Goal: Transaction & Acquisition: Purchase product/service

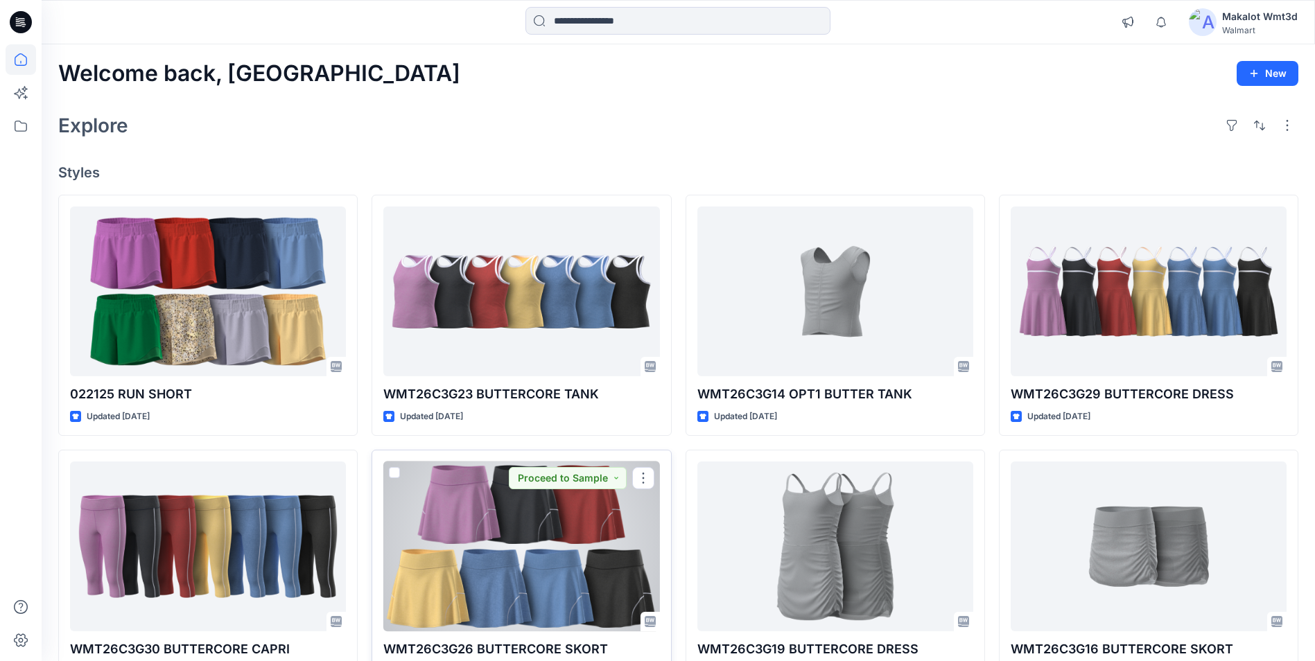
click at [519, 545] on div at bounding box center [521, 547] width 276 height 170
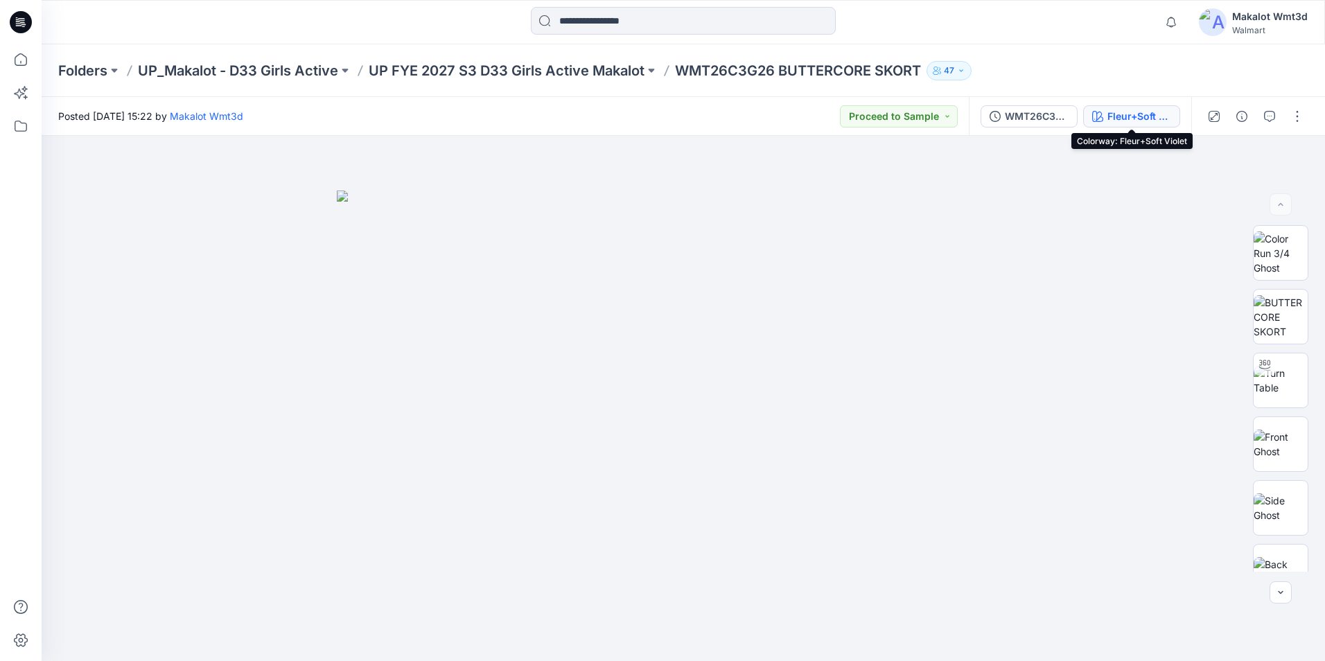
click at [1108, 119] on div "Fleur+Soft Violet" at bounding box center [1140, 116] width 64 height 15
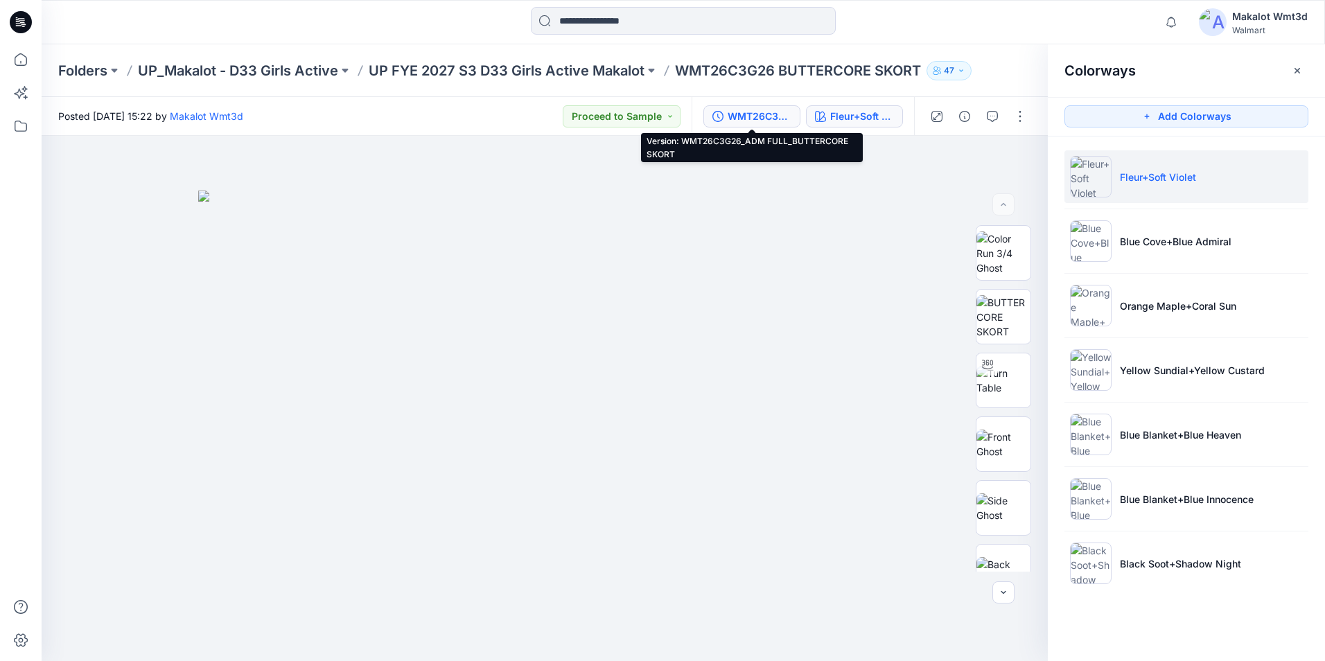
click at [755, 117] on div "WMT26C3G26_ADM FULL_BUTTERCORE SKORT" at bounding box center [760, 116] width 64 height 15
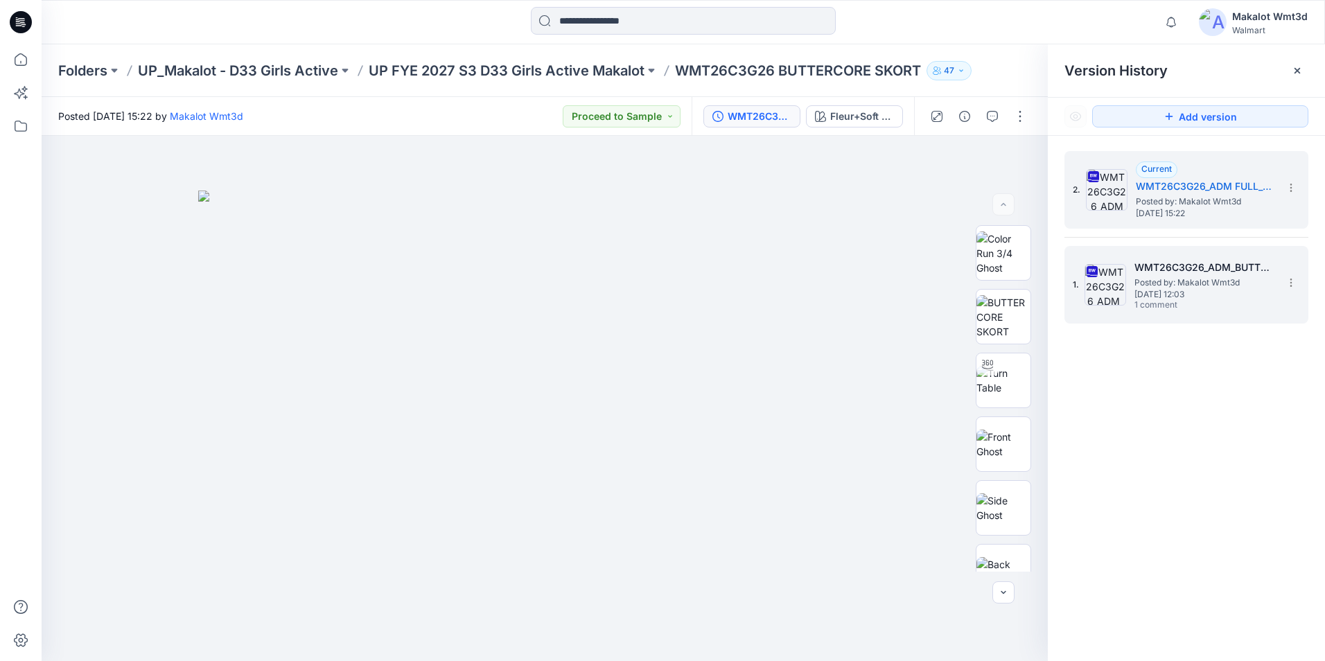
click at [1215, 308] on span "1 comment" at bounding box center [1183, 305] width 97 height 11
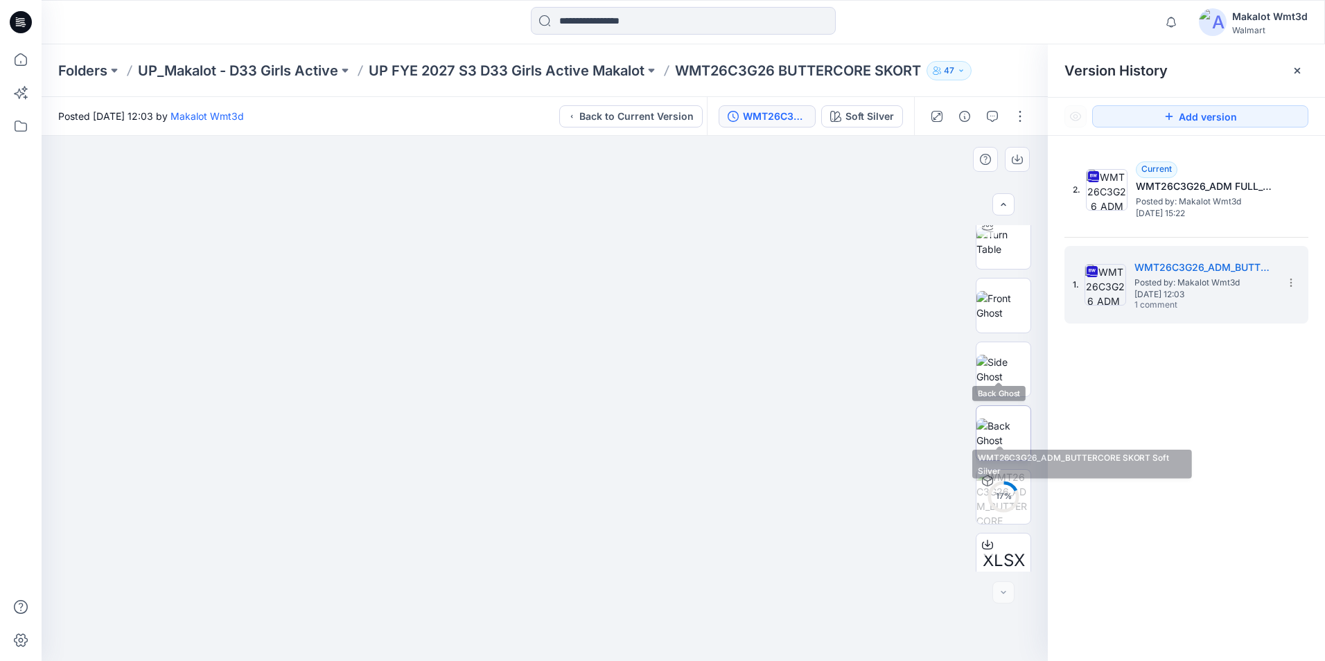
scroll to position [219, 0]
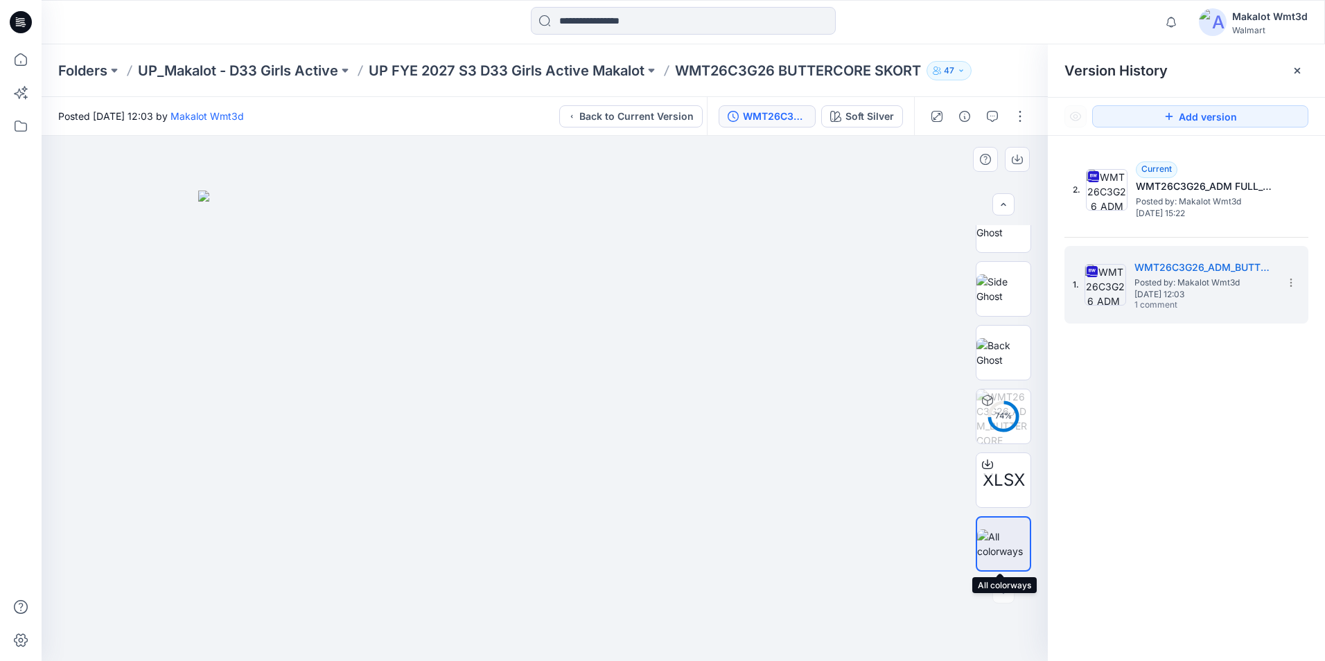
click at [1012, 536] on img at bounding box center [1003, 544] width 53 height 29
click at [1011, 159] on button "button" at bounding box center [1017, 159] width 25 height 25
click at [984, 287] on img at bounding box center [1004, 288] width 54 height 29
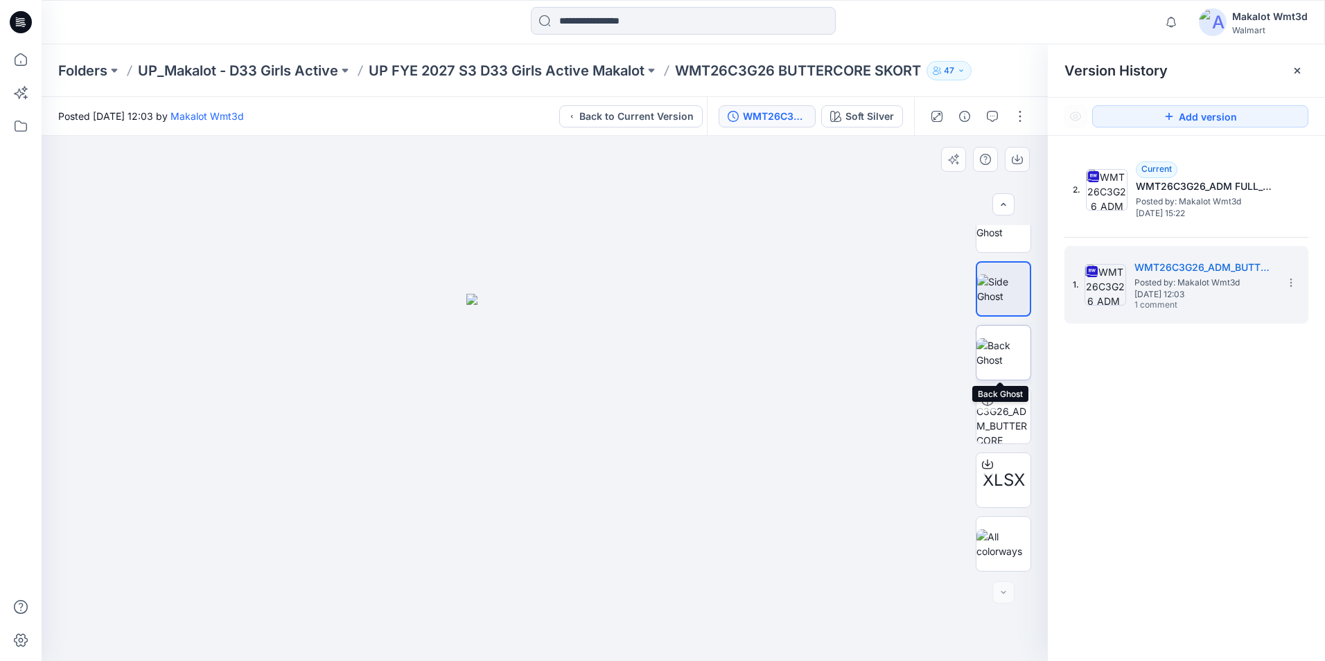
click at [999, 355] on img at bounding box center [1004, 352] width 54 height 29
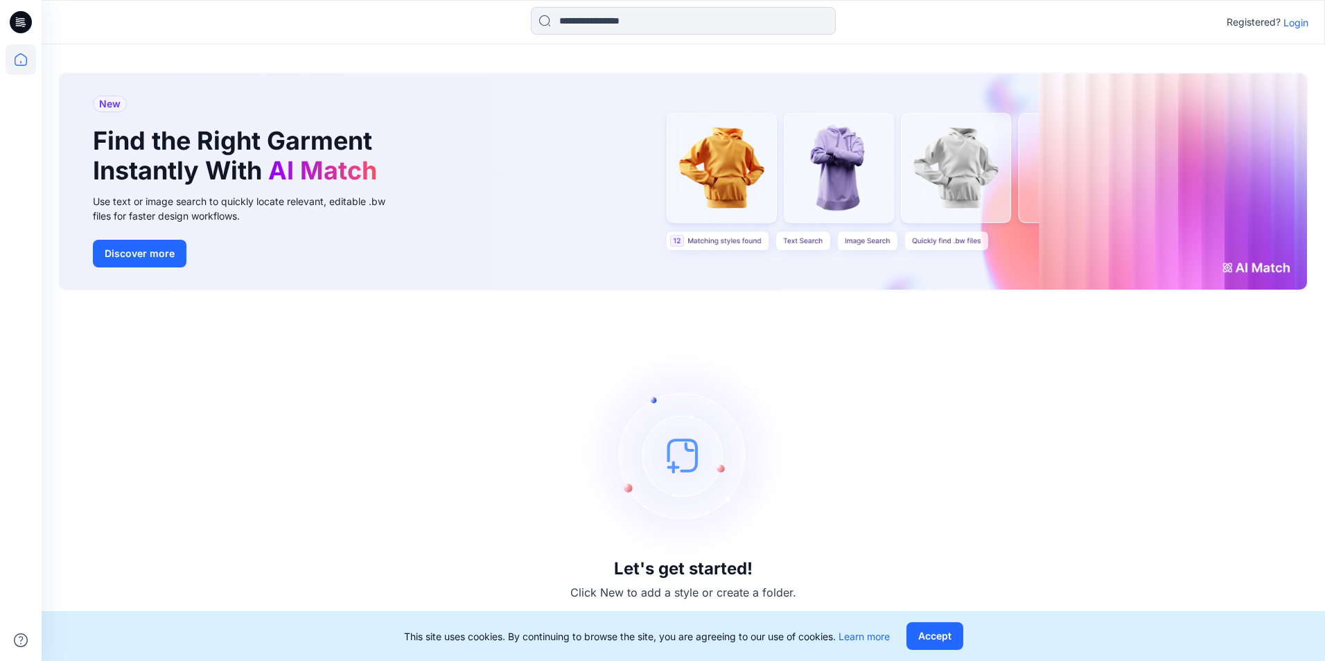
click at [1302, 26] on p "Login" at bounding box center [1296, 22] width 25 height 15
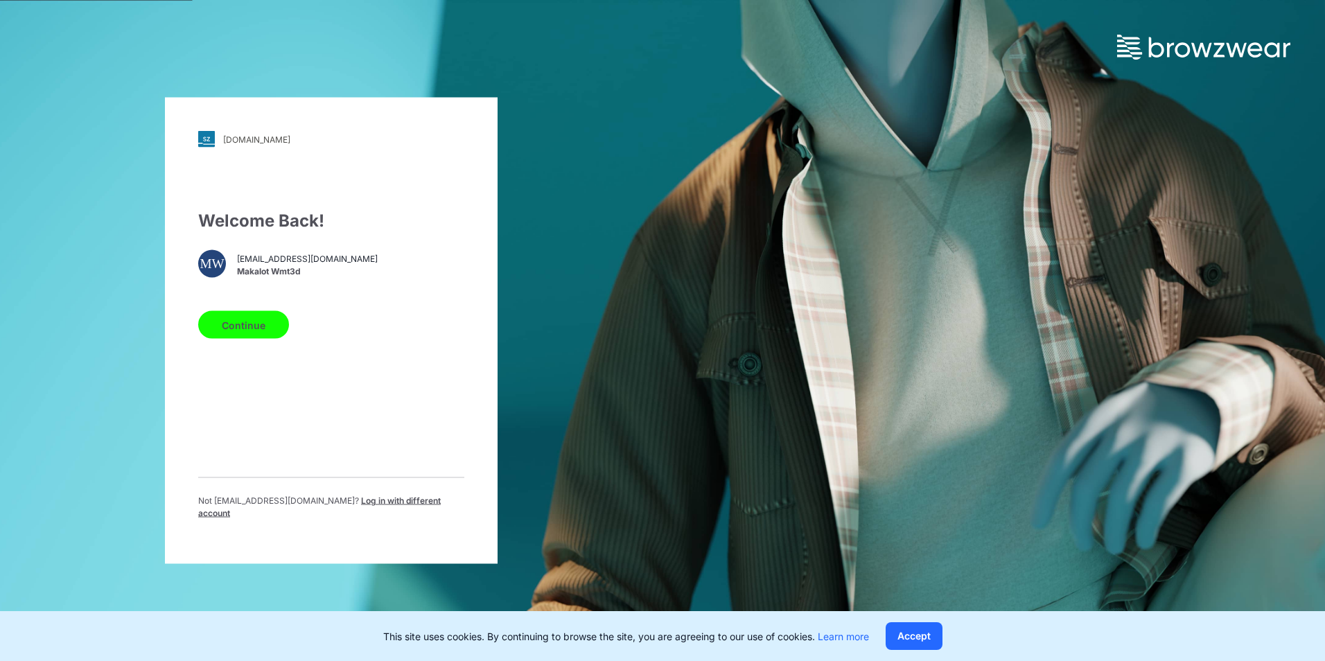
click at [258, 335] on button "Continue" at bounding box center [243, 325] width 91 height 28
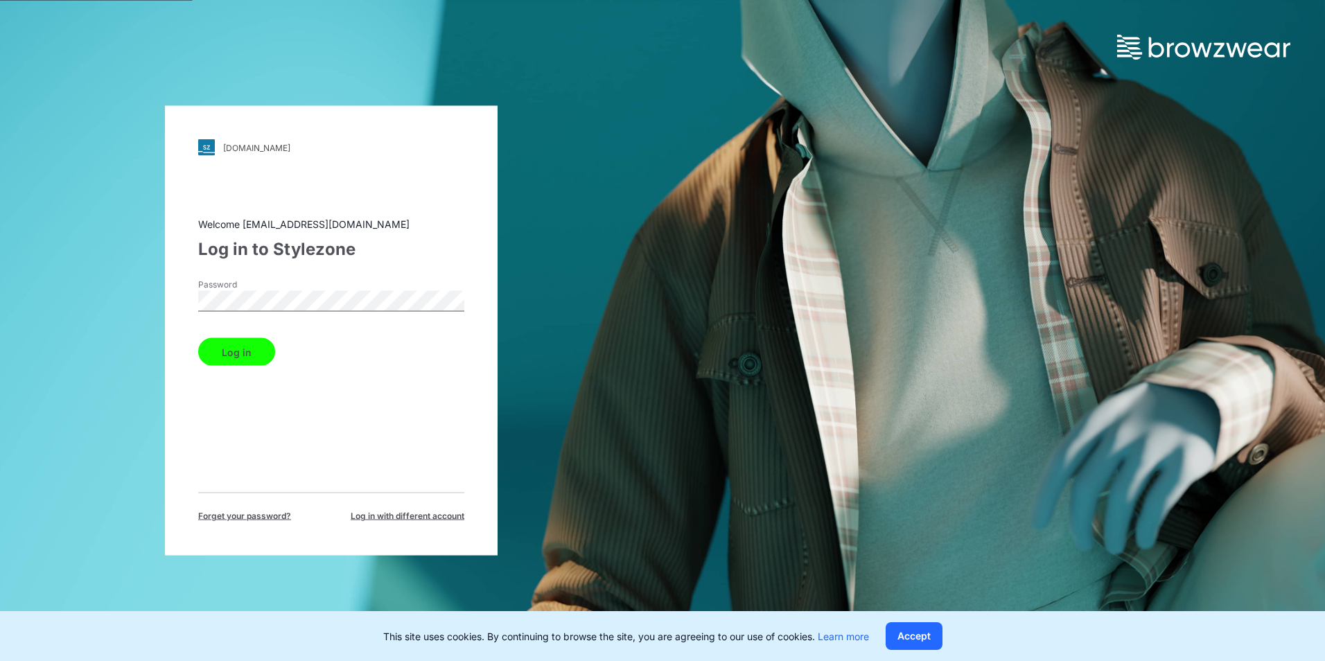
click at [219, 349] on button "Log in" at bounding box center [236, 352] width 77 height 28
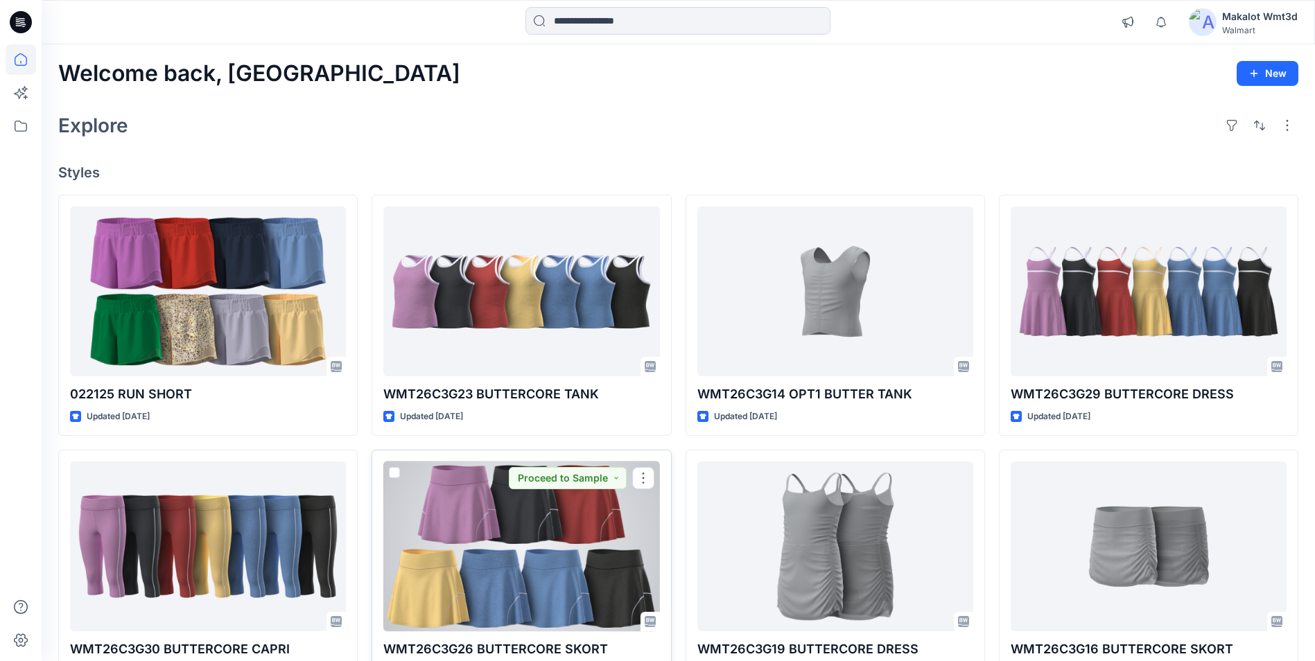
click at [532, 534] on div at bounding box center [521, 547] width 276 height 170
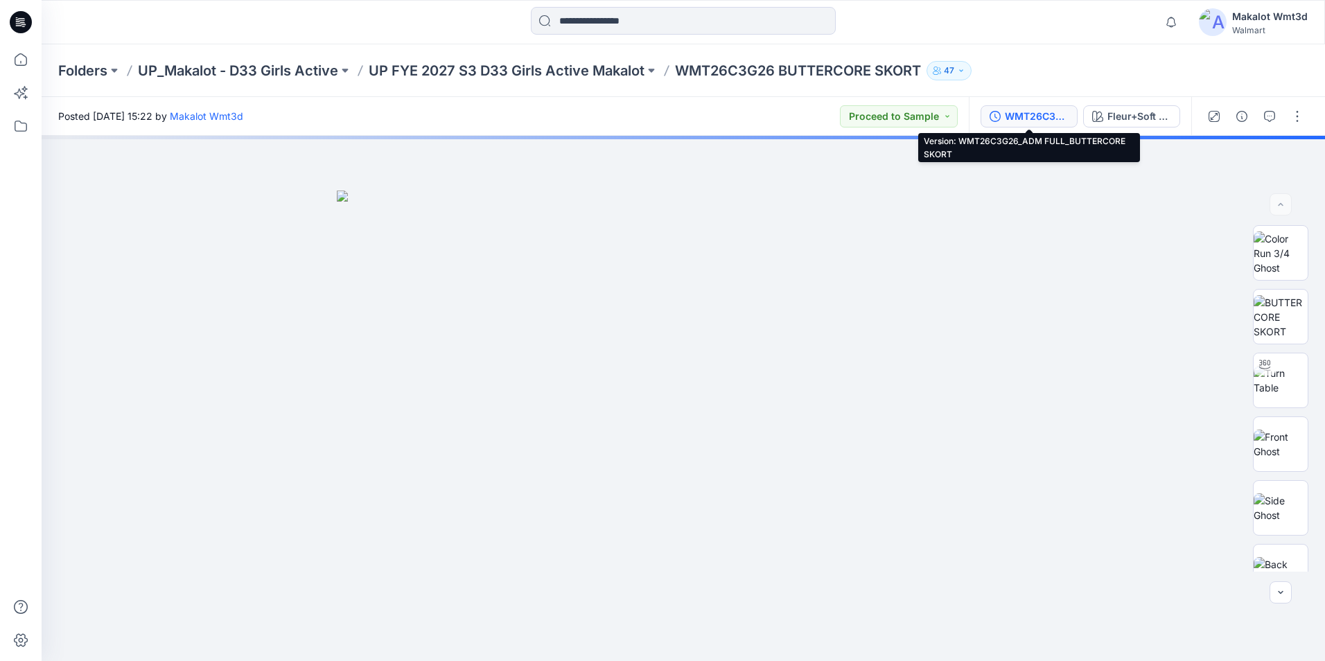
click at [1013, 115] on div "WMT26C3G26_ADM FULL_BUTTERCORE SKORT" at bounding box center [1037, 116] width 64 height 15
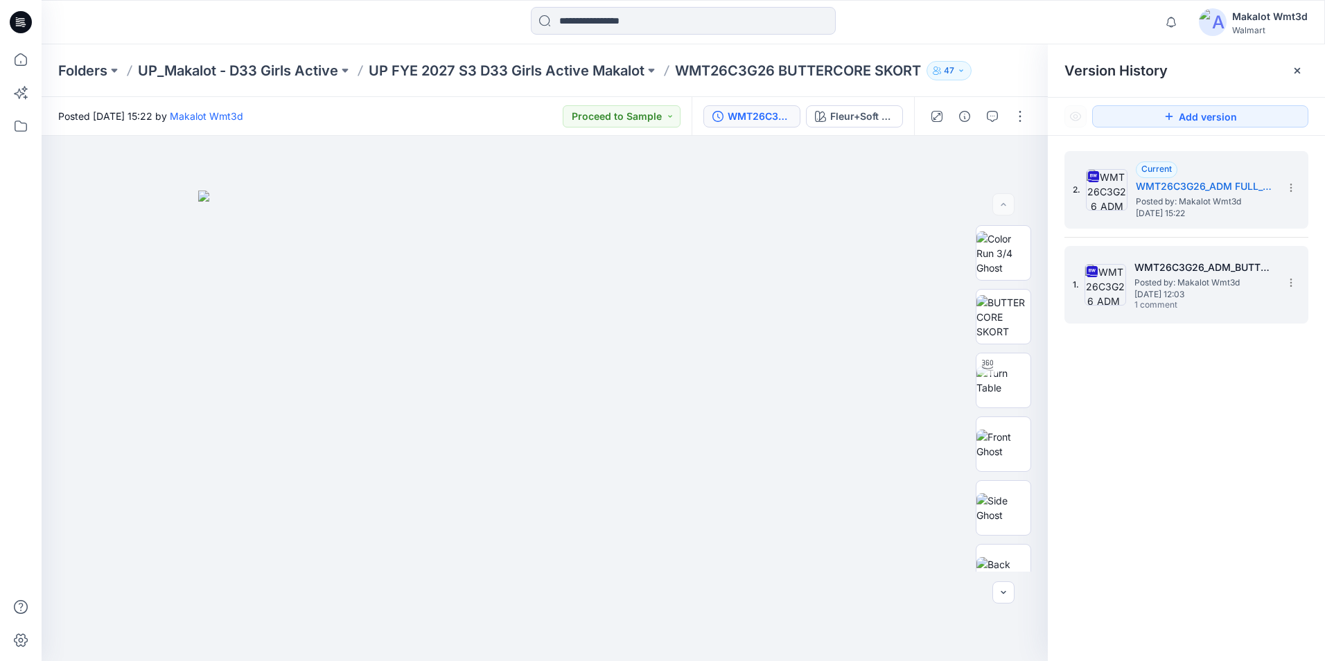
click at [1133, 277] on div "1. WMT26C3G26_ADM_BUTTERCORE SKORT Posted by: Makalot Wmt3d [DATE] 12:03 1 comm…" at bounding box center [1177, 285] width 208 height 67
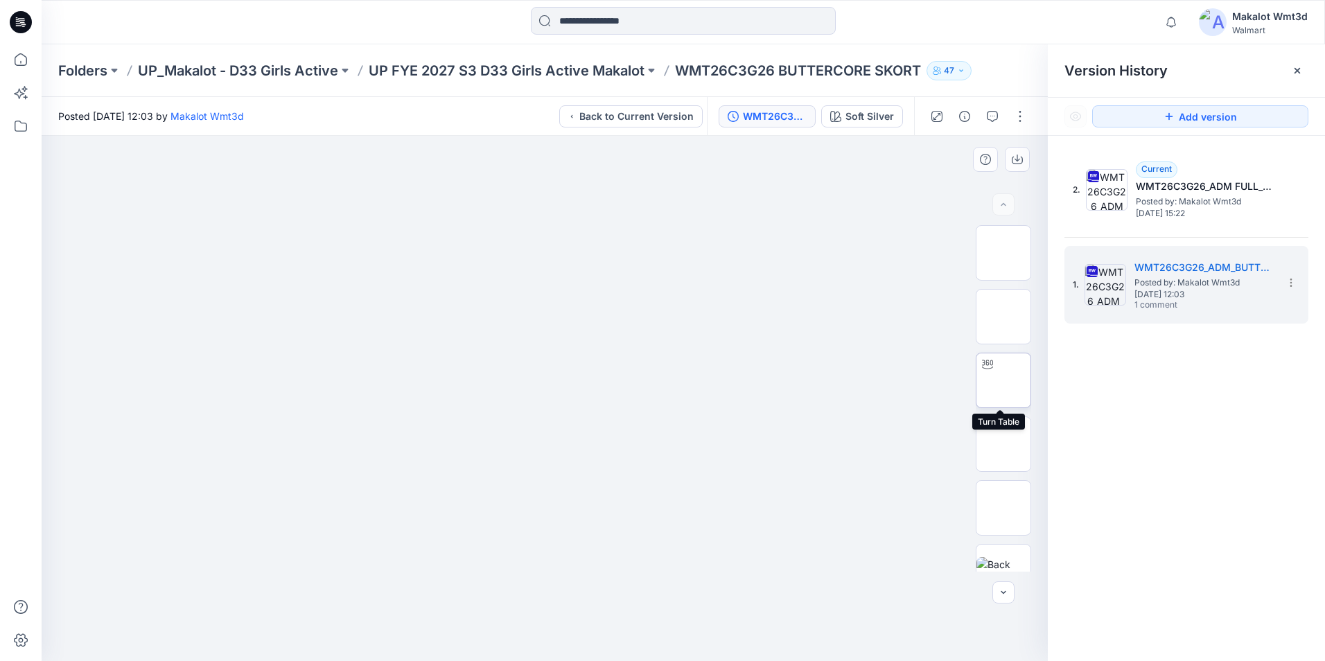
scroll to position [69, 0]
click at [1011, 369] on img at bounding box center [1004, 374] width 54 height 29
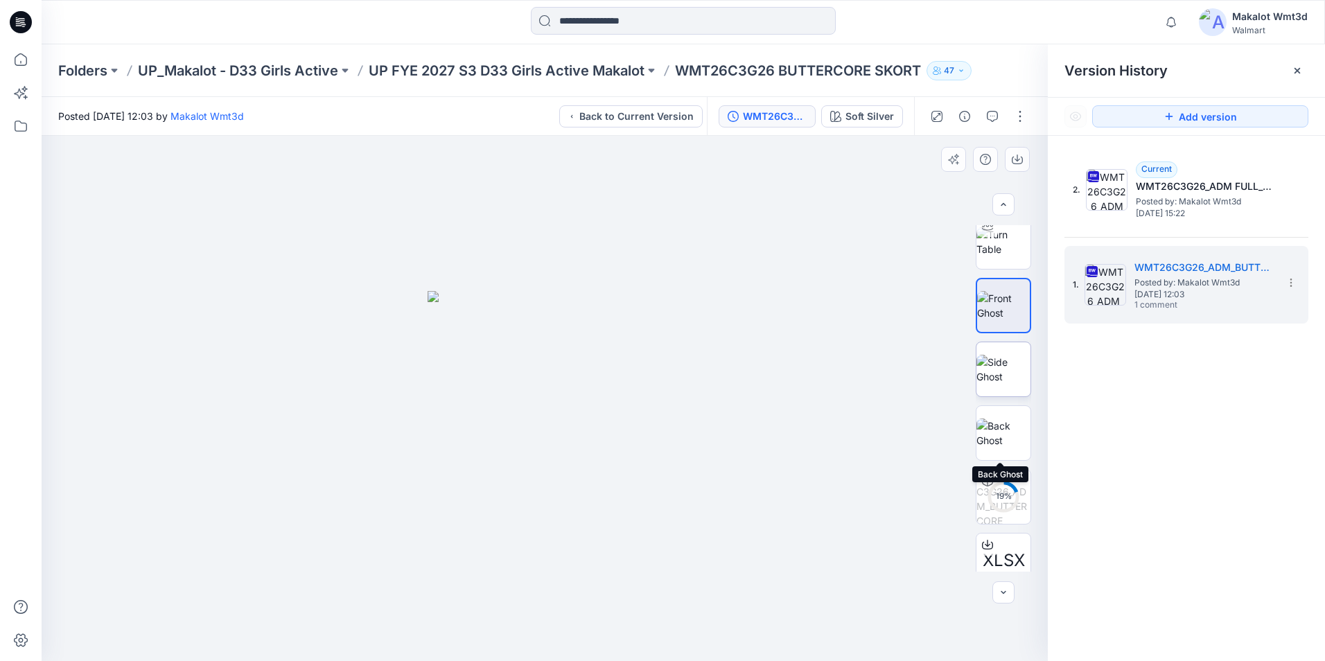
scroll to position [208, 0]
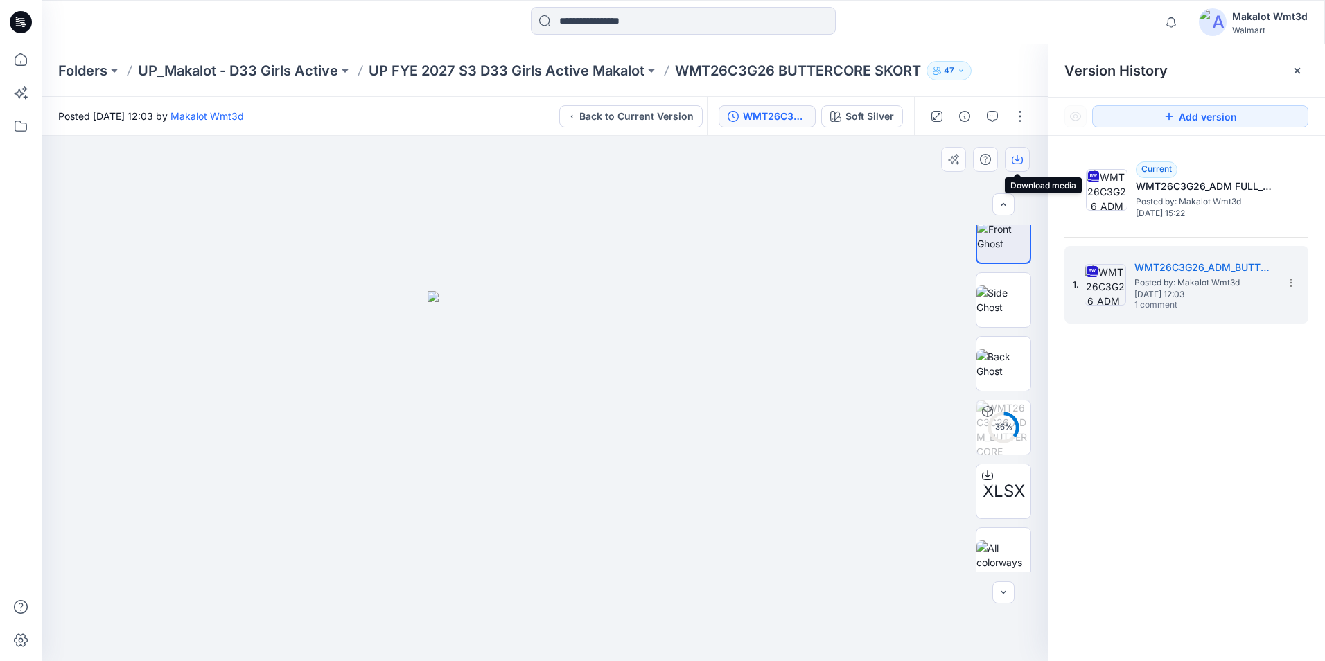
click at [1020, 159] on icon "button" at bounding box center [1017, 159] width 11 height 11
click at [980, 306] on img at bounding box center [1004, 300] width 54 height 29
click at [1013, 161] on icon "button" at bounding box center [1017, 159] width 11 height 11
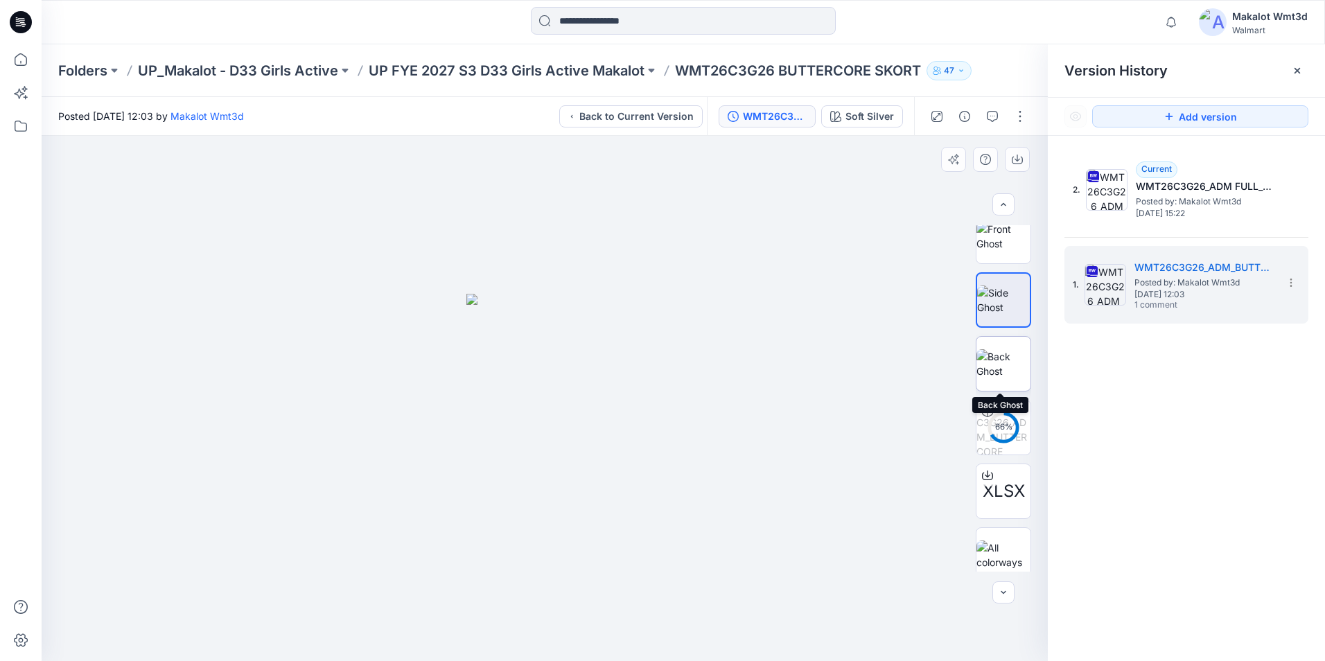
click at [986, 361] on img at bounding box center [1004, 363] width 54 height 29
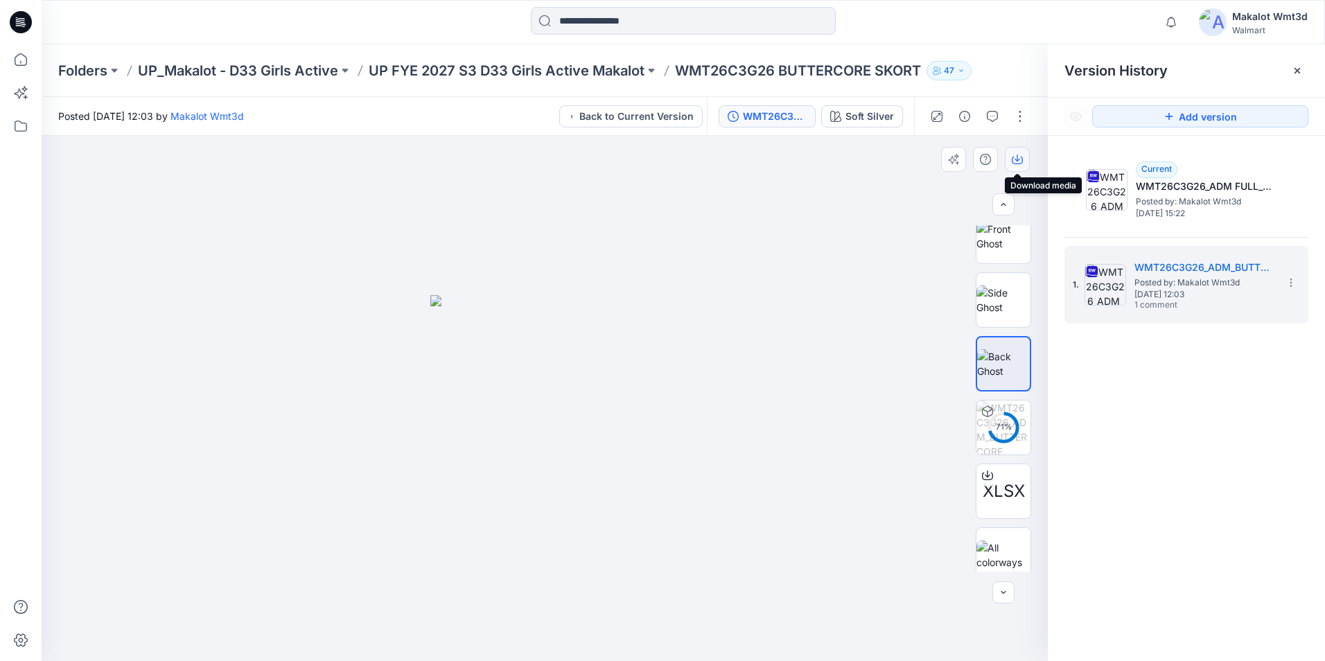
click at [1018, 164] on icon "button" at bounding box center [1017, 161] width 11 height 8
